Goal: Task Accomplishment & Management: Use online tool/utility

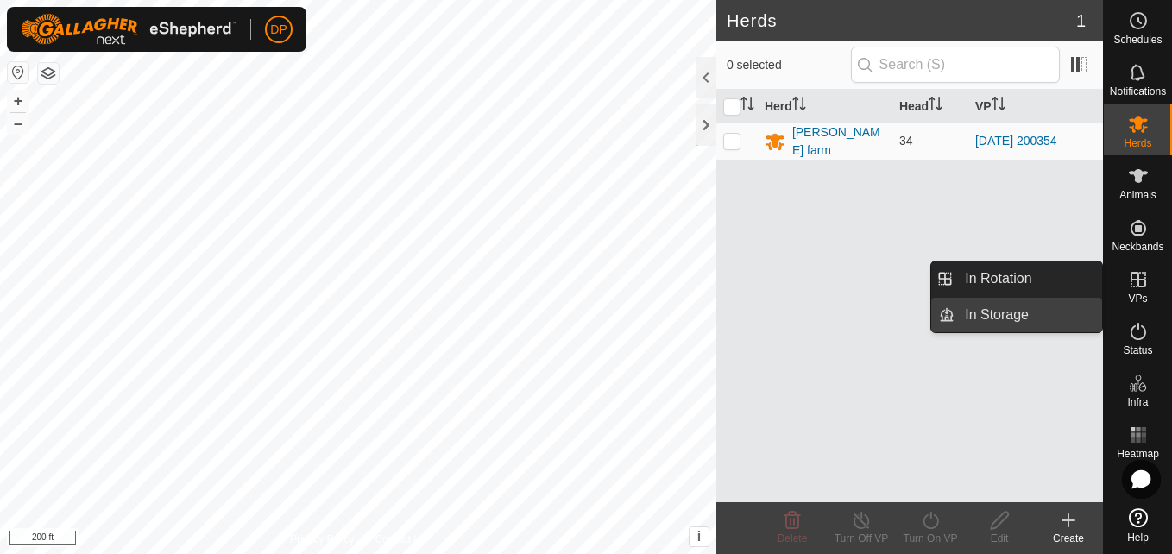
click at [1070, 318] on link "In Storage" at bounding box center [1029, 315] width 148 height 35
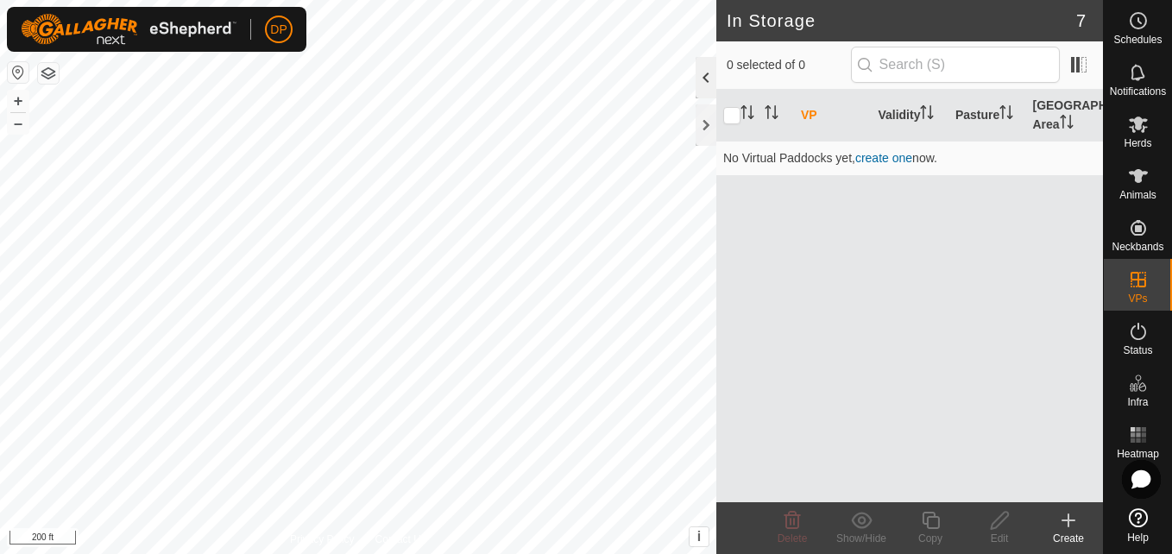
click at [700, 78] on div at bounding box center [706, 77] width 21 height 41
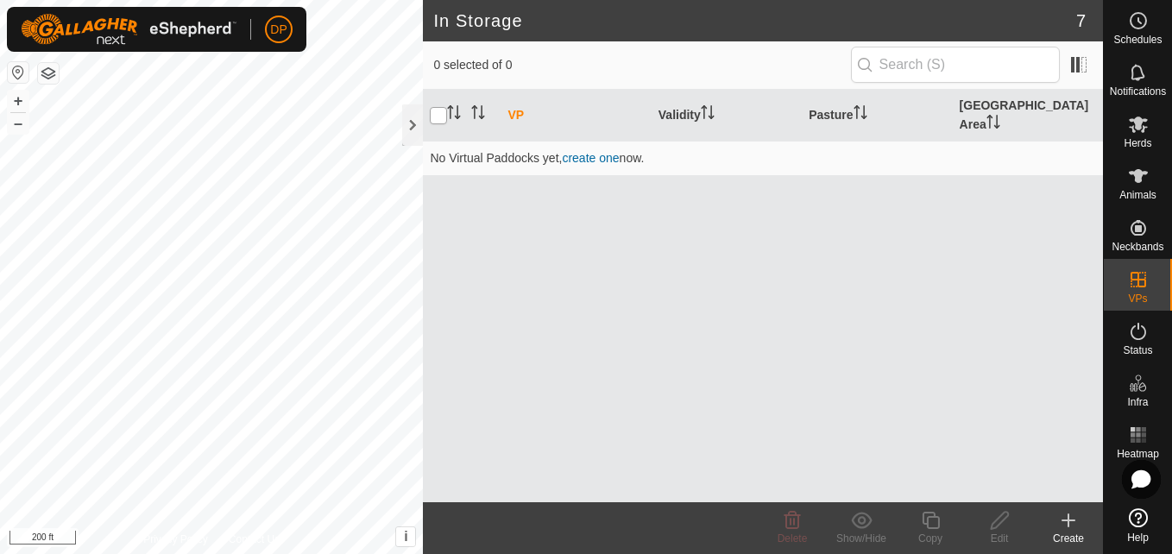
click at [438, 107] on input "checkbox" at bounding box center [438, 115] width 17 height 17
click at [436, 107] on input "checkbox" at bounding box center [438, 115] width 17 height 17
click at [410, 124] on div at bounding box center [412, 124] width 21 height 41
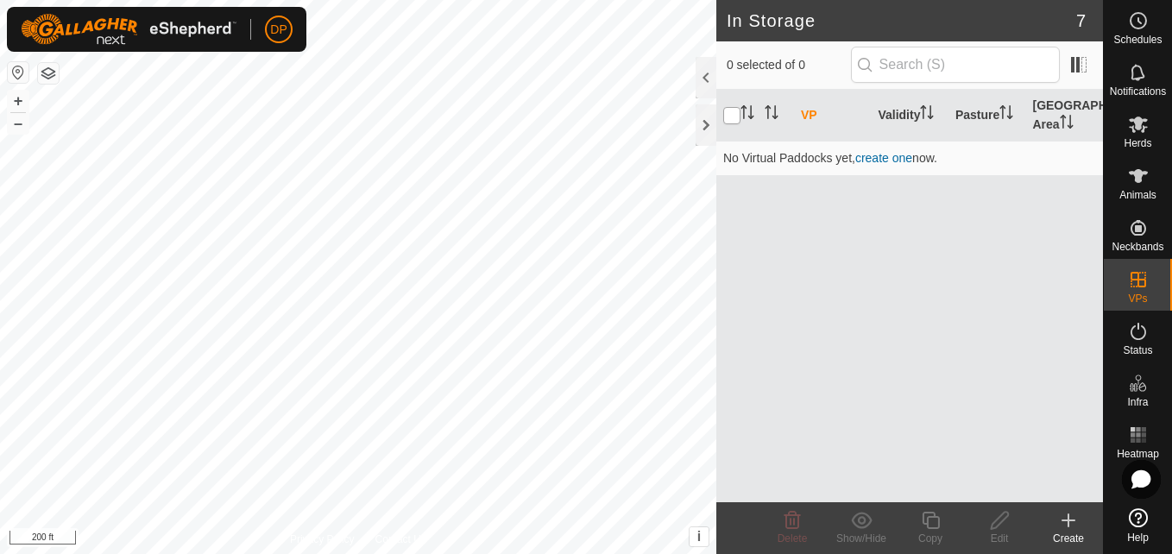
click at [734, 112] on input "checkbox" at bounding box center [731, 115] width 17 height 17
checkbox input "false"
click at [1144, 121] on icon at bounding box center [1138, 125] width 19 height 16
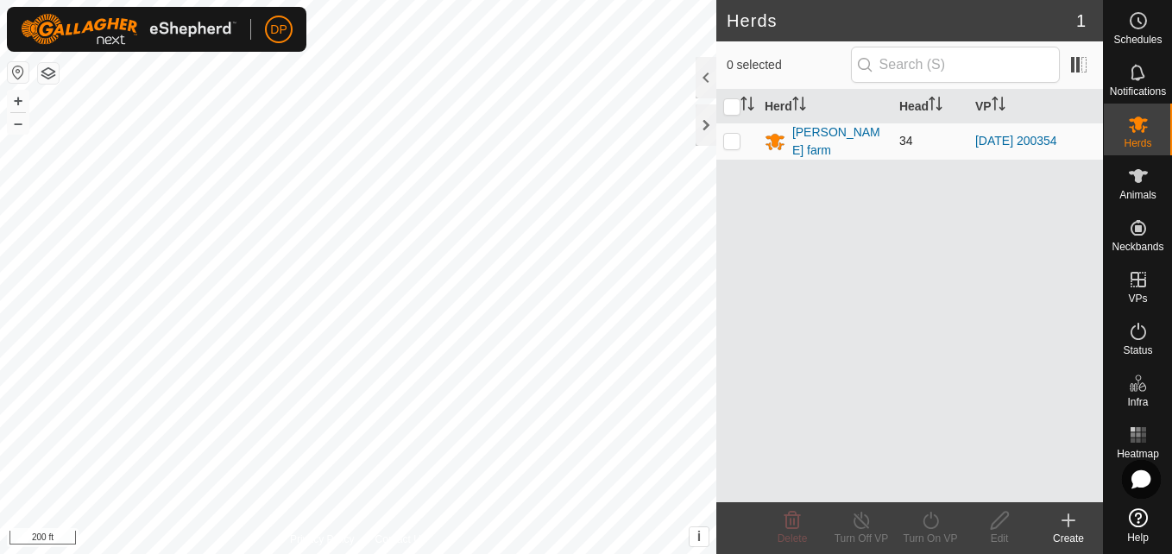
click at [728, 139] on p-checkbox at bounding box center [731, 141] width 17 height 14
checkbox input "true"
click at [925, 514] on icon at bounding box center [931, 520] width 22 height 21
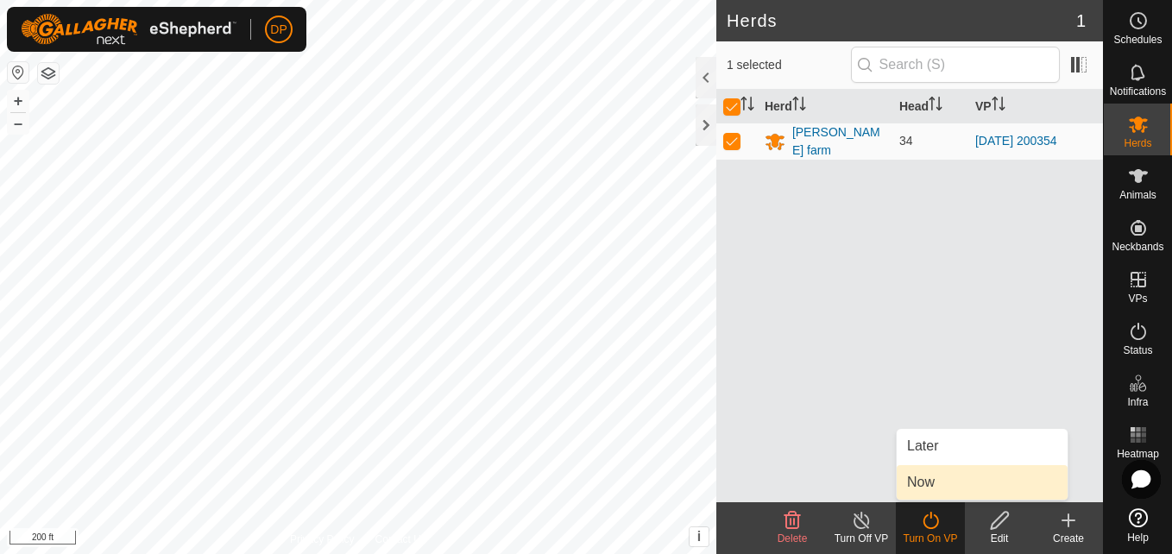
click at [941, 487] on link "Now" at bounding box center [982, 482] width 171 height 35
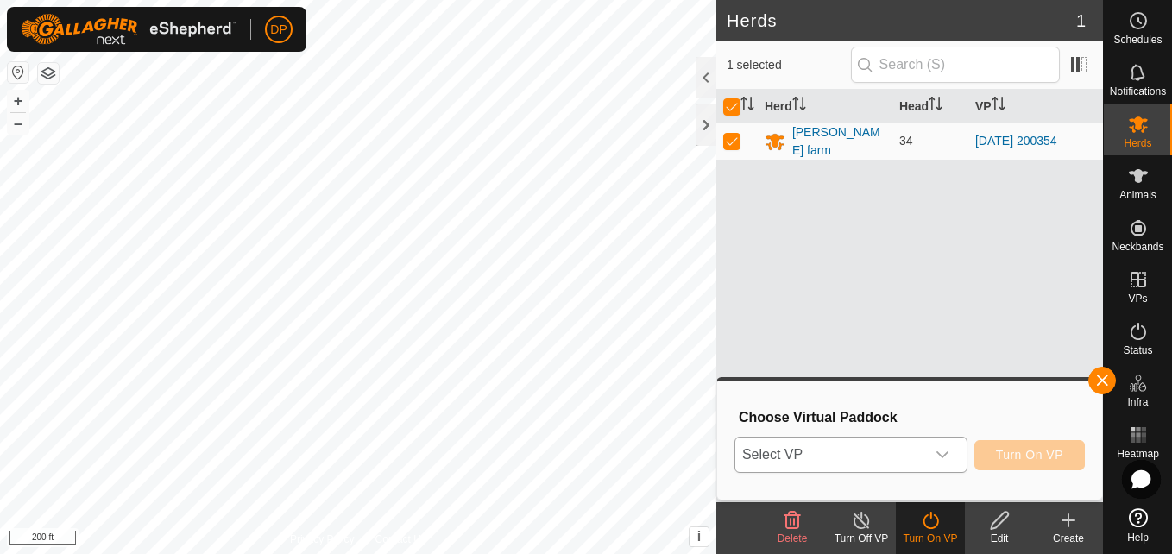
click at [944, 442] on div "dropdown trigger" at bounding box center [942, 455] width 35 height 35
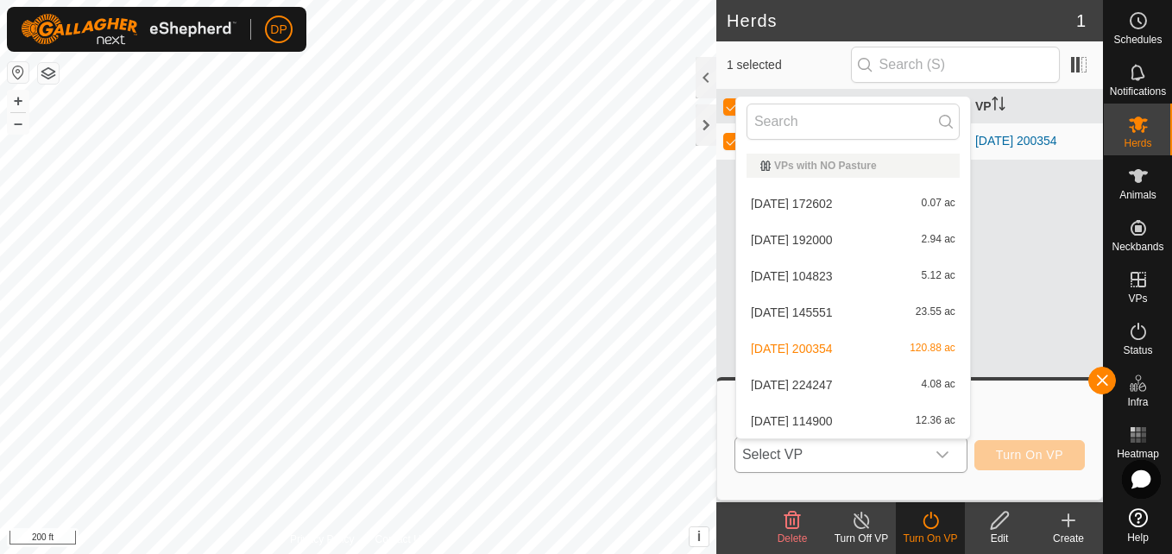
click at [942, 203] on li "[DATE] 172602 0.07 ac" at bounding box center [853, 203] width 234 height 35
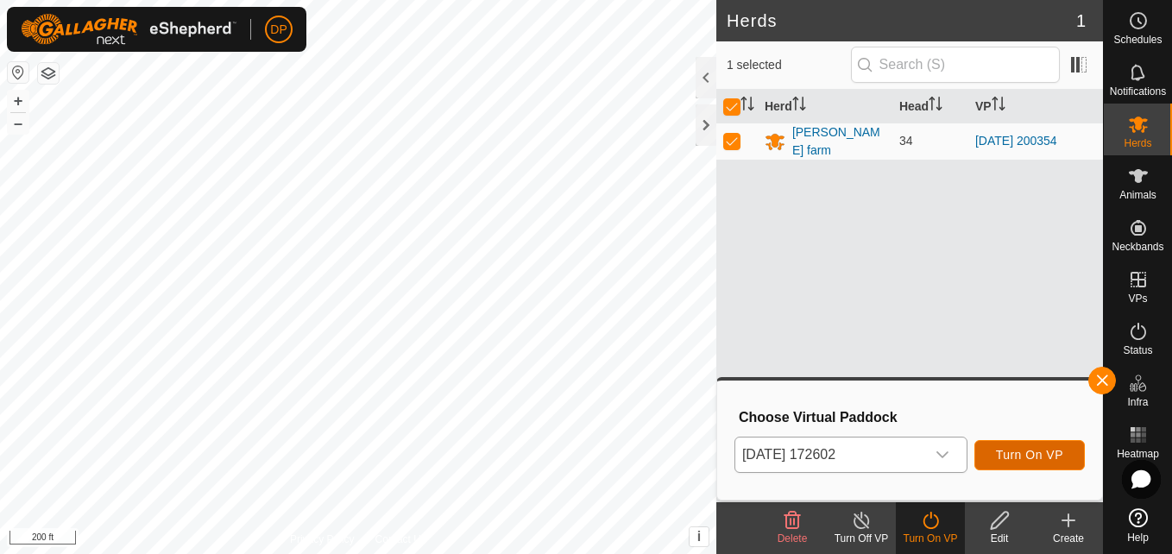
click at [1024, 443] on button "Turn On VP" at bounding box center [1030, 455] width 110 height 30
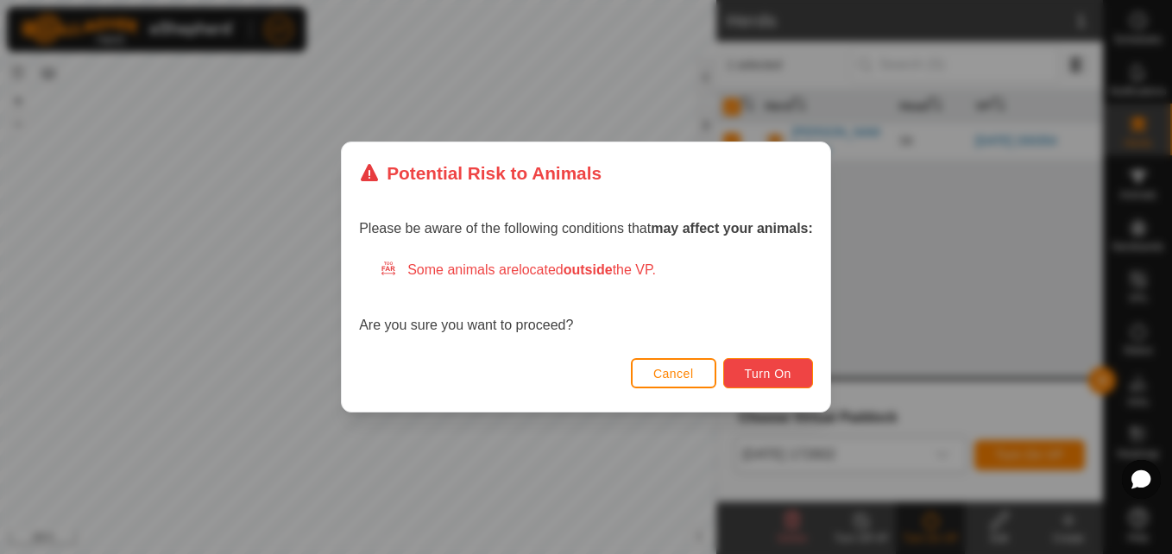
click at [784, 377] on span "Turn On" at bounding box center [768, 374] width 47 height 14
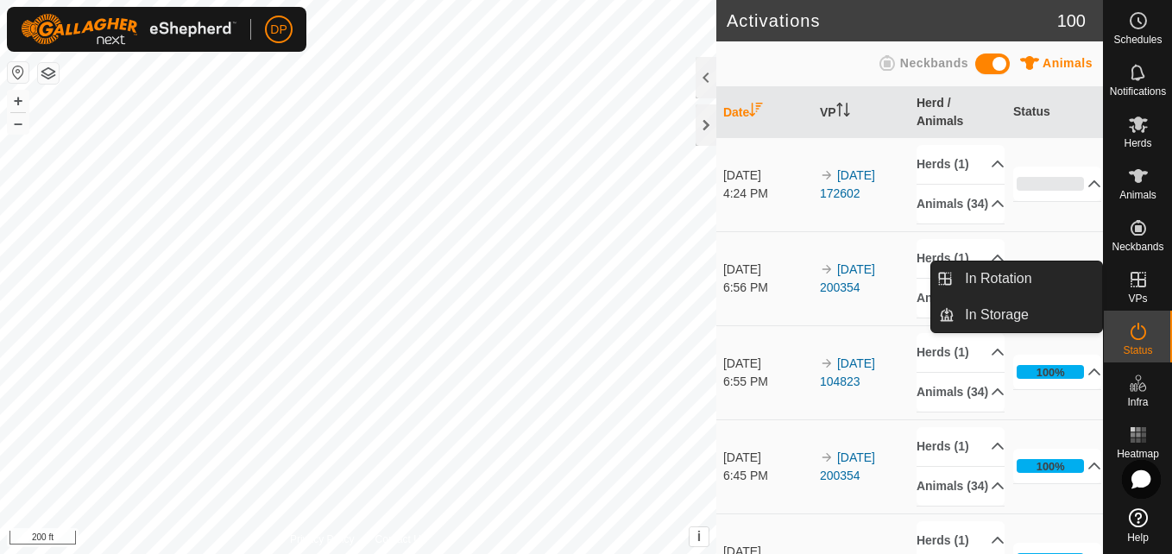
click at [1142, 282] on icon at bounding box center [1138, 279] width 21 height 21
click at [1082, 286] on link "In Rotation" at bounding box center [1029, 279] width 148 height 35
